Goal: Information Seeking & Learning: Learn about a topic

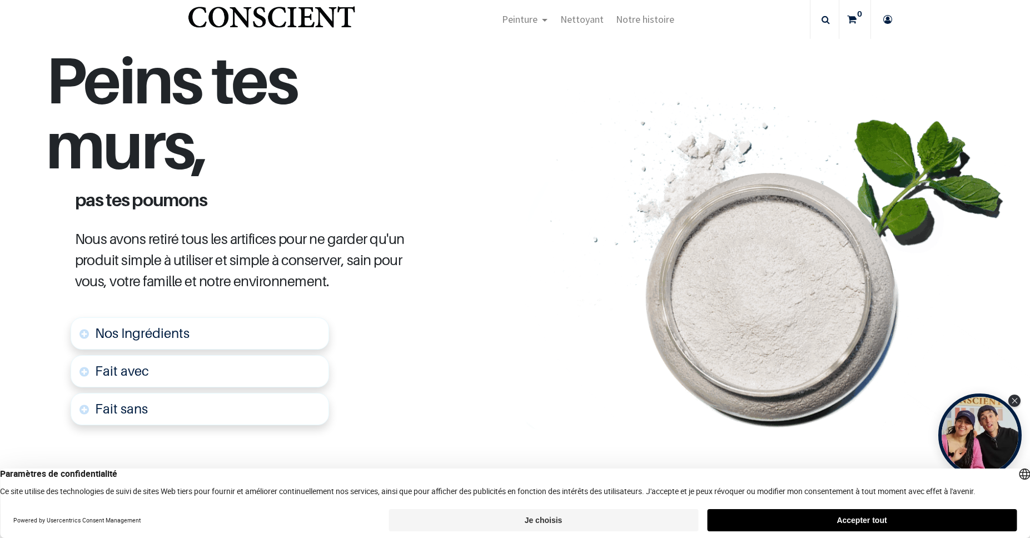
scroll to position [534, 0]
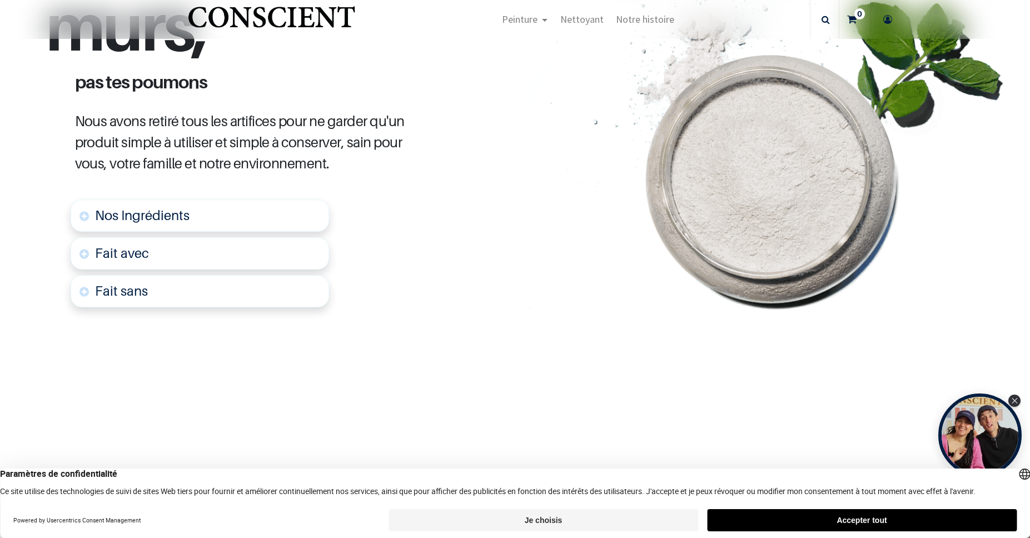
click at [177, 212] on span "Nos Ingrédients" at bounding box center [142, 215] width 95 height 16
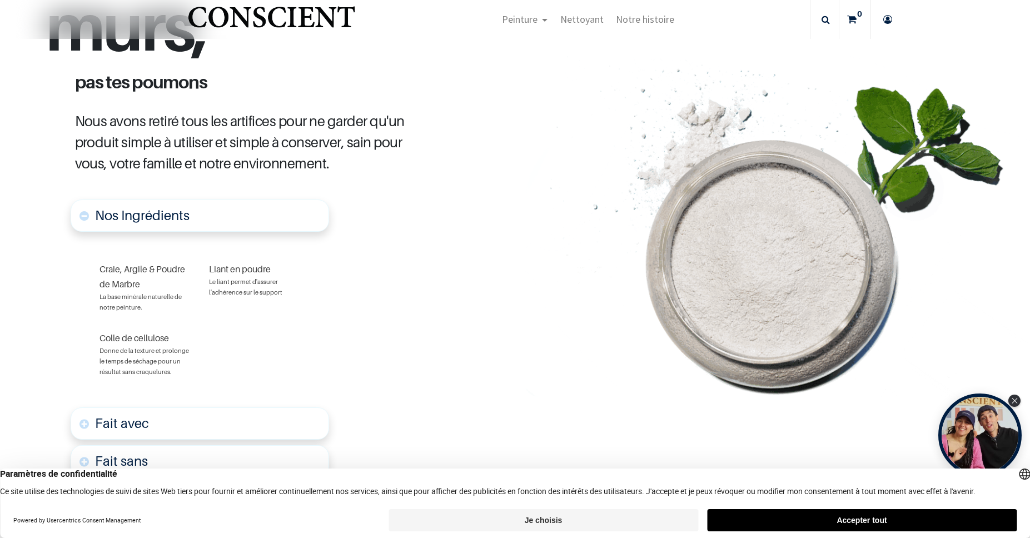
scroll to position [619, 0]
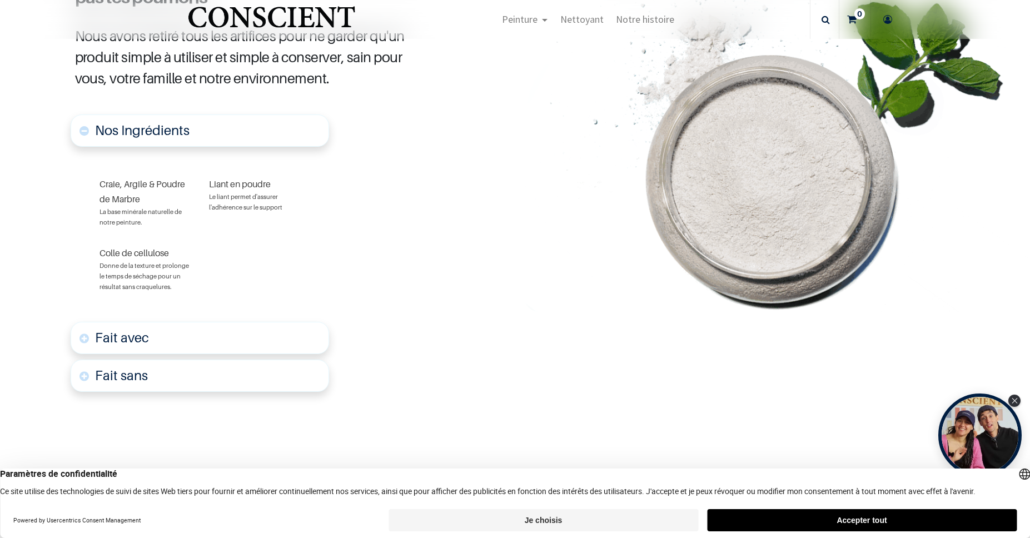
click at [136, 336] on font "Fait avec" at bounding box center [122, 338] width 54 height 16
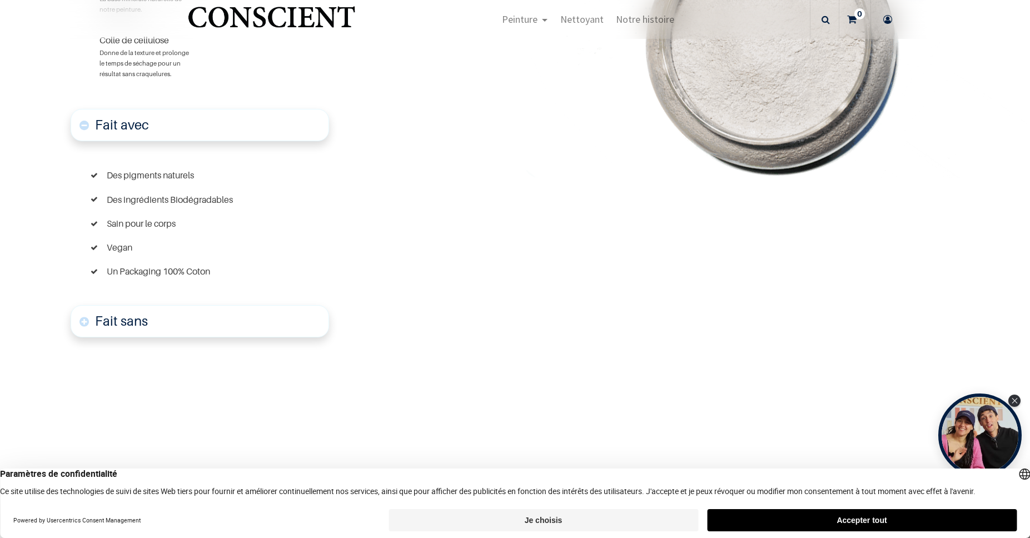
scroll to position [898, 0]
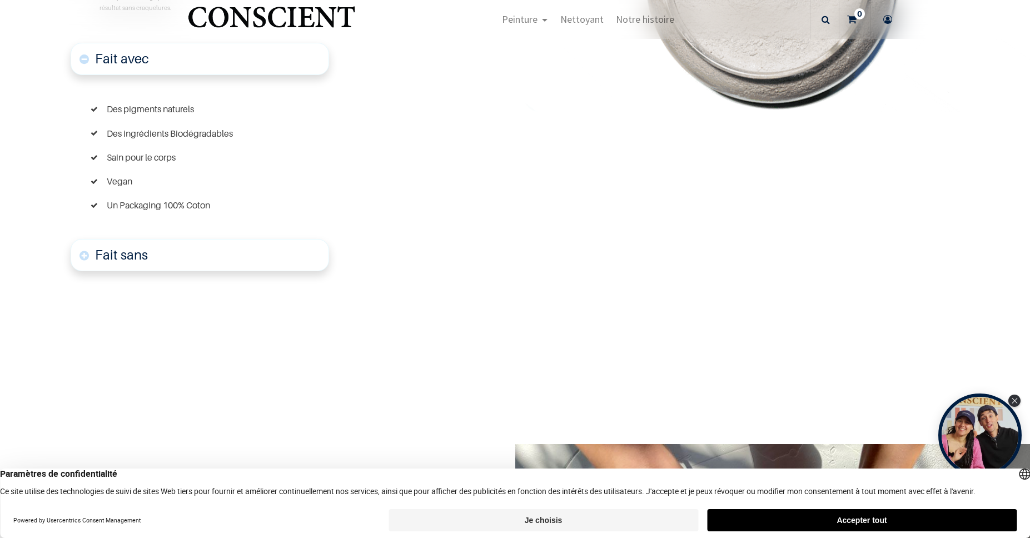
click at [135, 250] on font "Fait sans" at bounding box center [121, 255] width 53 height 16
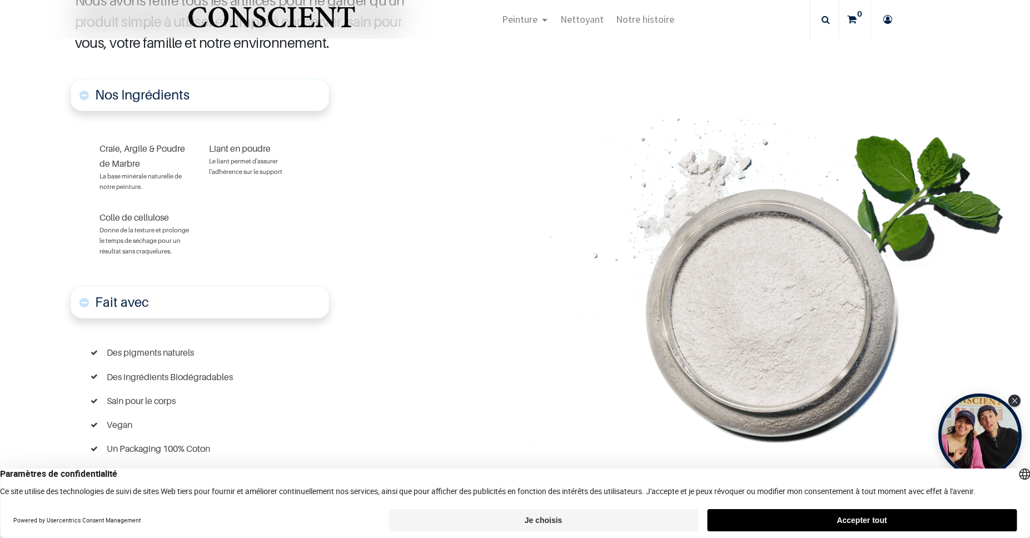
scroll to position [254, 0]
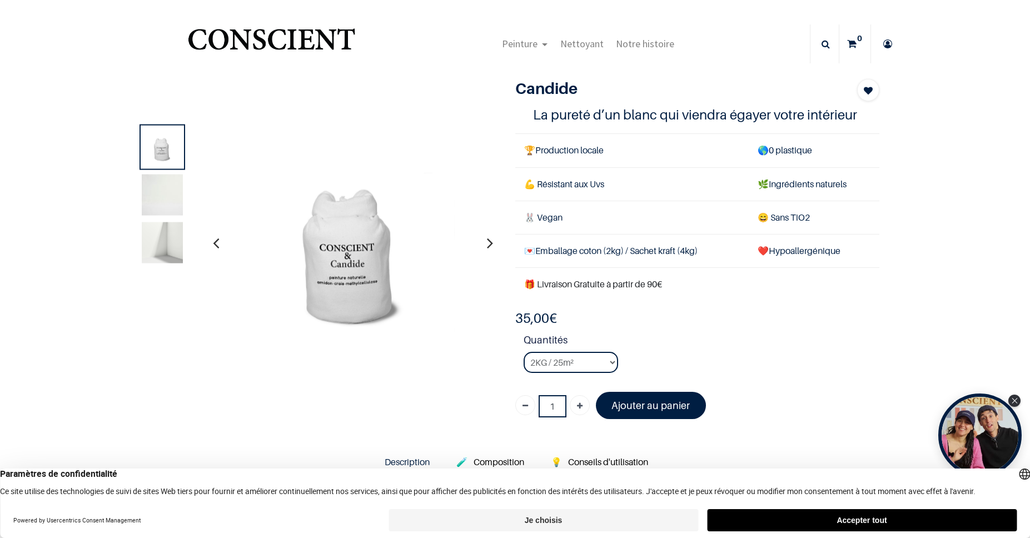
scroll to position [67, 0]
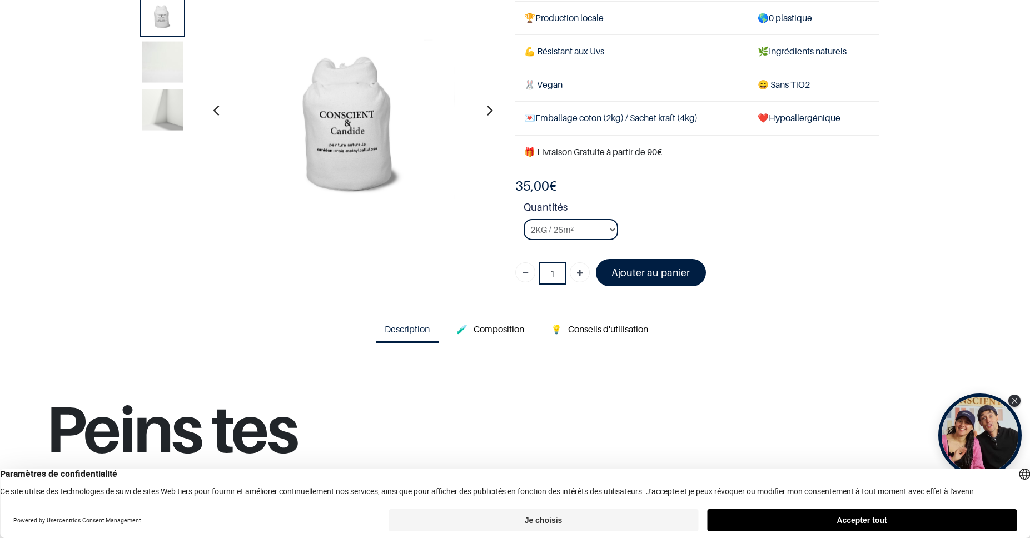
scroll to position [133, 0]
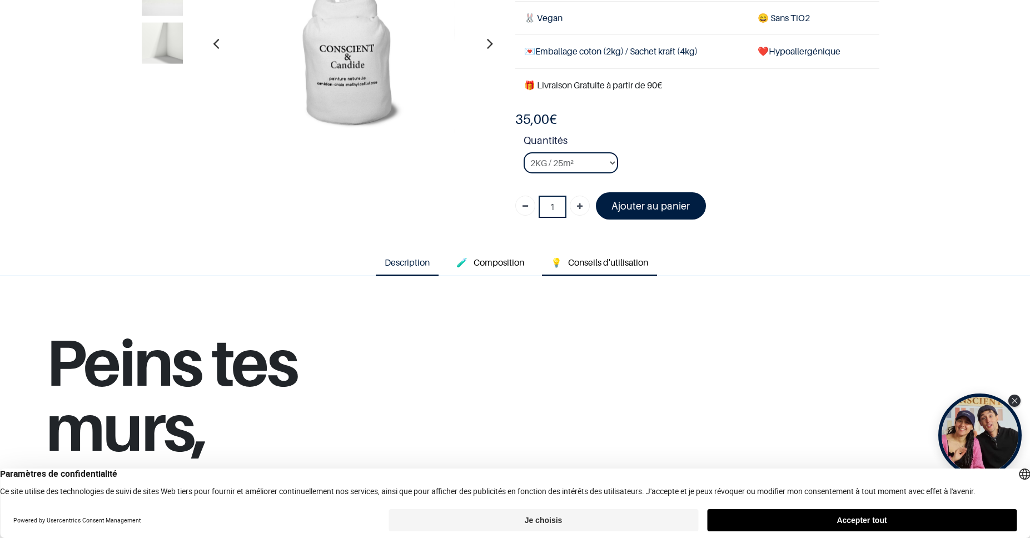
click at [588, 265] on span "Conseils d'utilisation" at bounding box center [608, 262] width 80 height 11
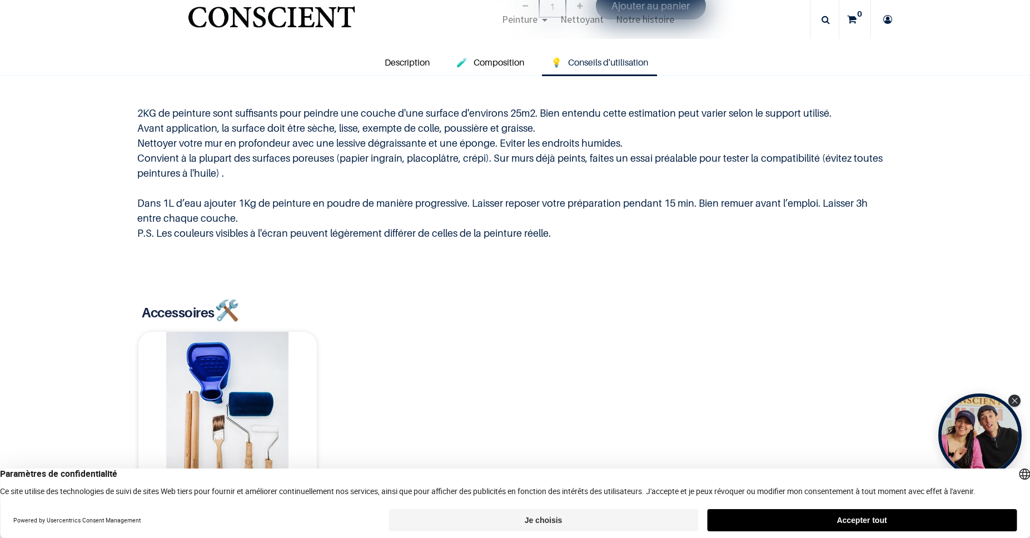
scroll to position [534, 0]
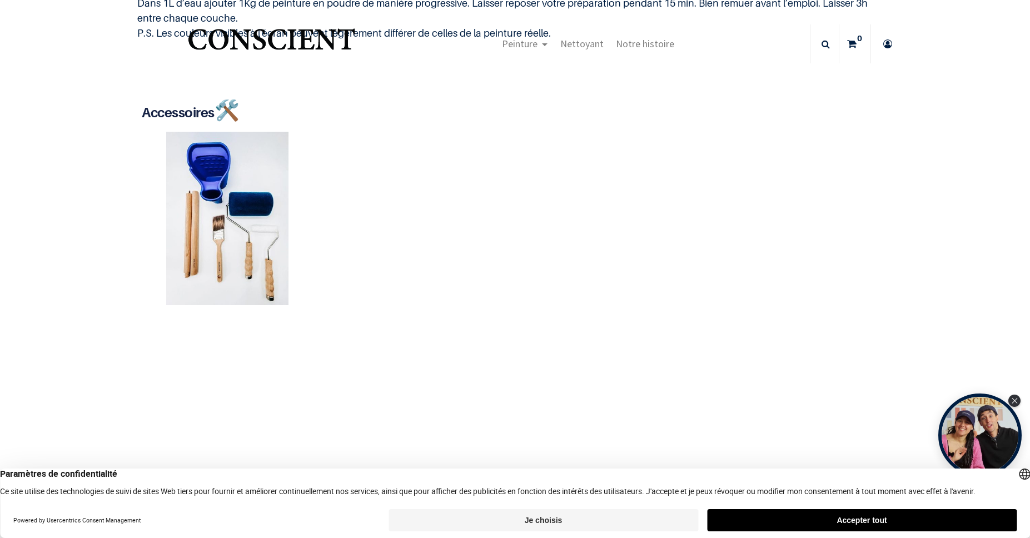
scroll to position [133, 0]
